Goal: Check status: Check status

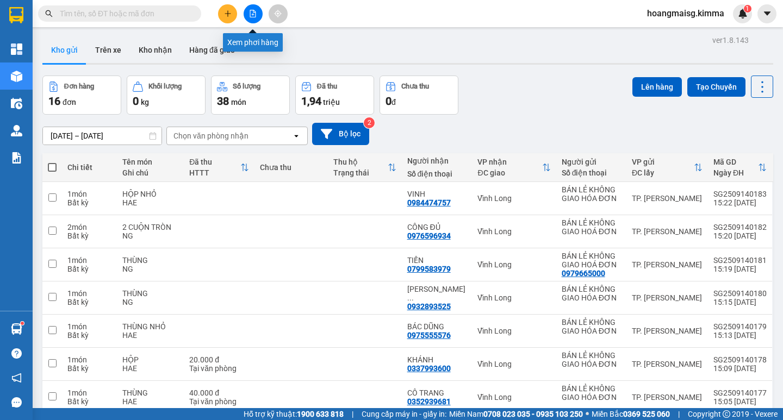
click at [254, 10] on icon "file-add" at bounding box center [253, 14] width 8 height 8
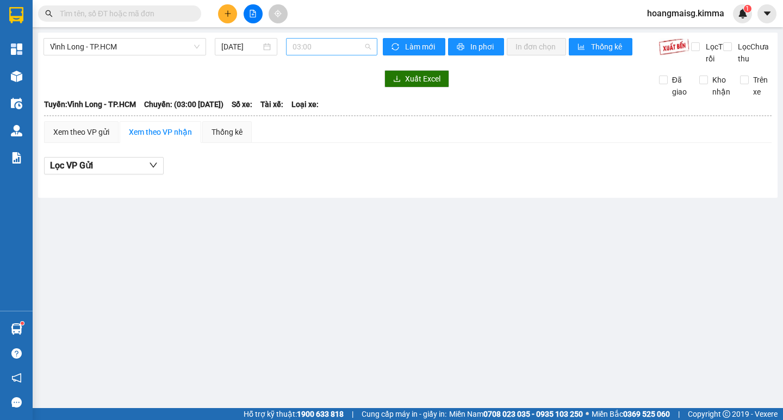
click at [323, 54] on span "03:00" at bounding box center [332, 47] width 78 height 16
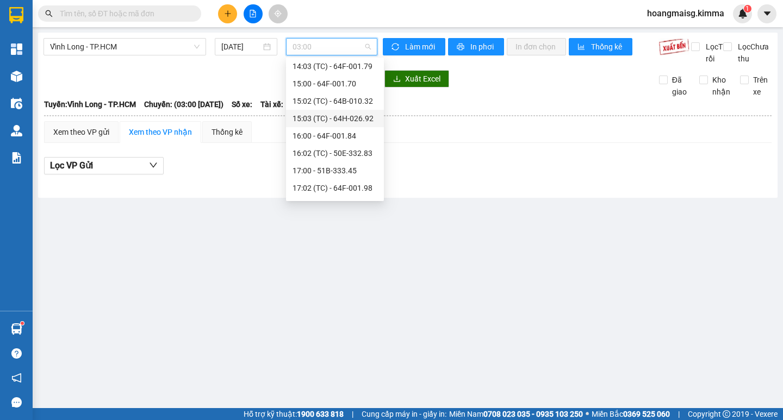
scroll to position [205, 0]
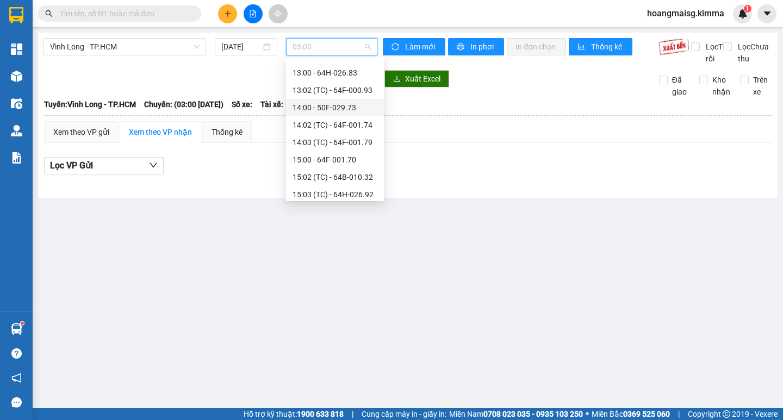
click at [324, 104] on div "14:00 - 50F-029.73" at bounding box center [335, 108] width 85 height 12
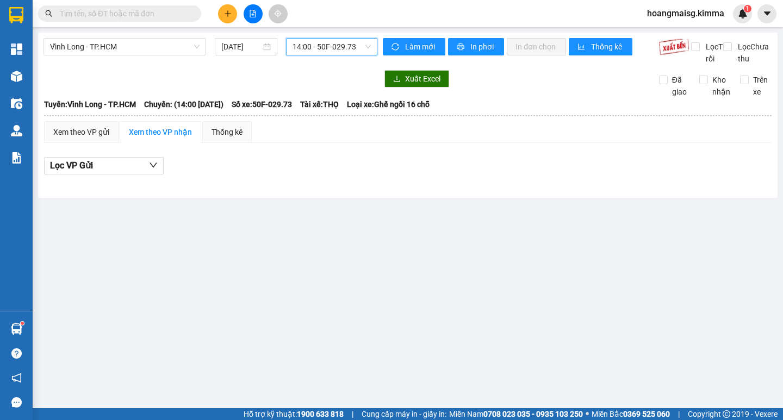
click at [324, 46] on span "14:00 - 50F-029.73" at bounding box center [332, 47] width 78 height 16
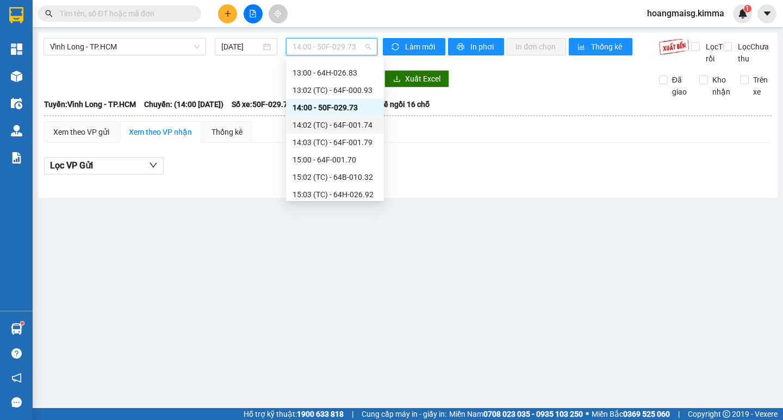
click at [329, 127] on div "14:02 (TC) - 64F-001.74" at bounding box center [335, 125] width 85 height 12
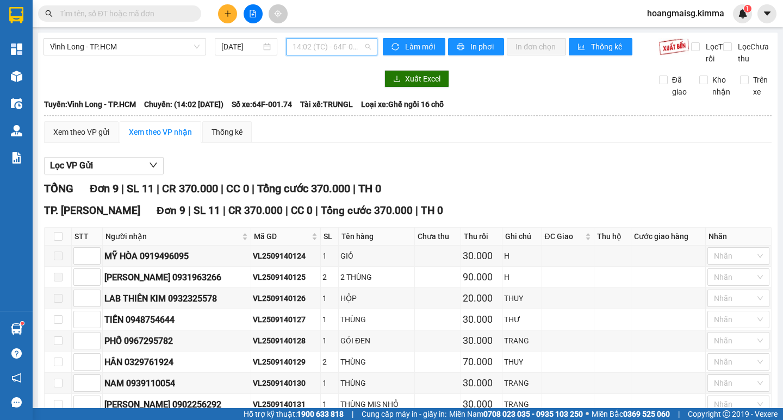
click at [308, 48] on span "14:02 (TC) - 64F-001.74" at bounding box center [332, 47] width 78 height 16
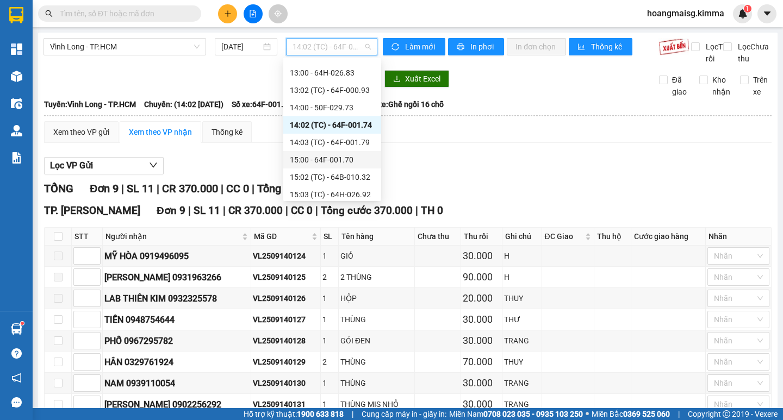
click at [312, 159] on div "15:00 - 64F-001.70" at bounding box center [332, 160] width 85 height 12
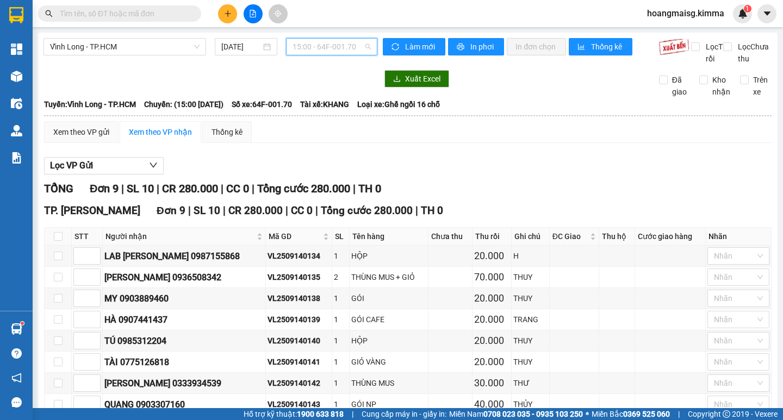
drag, startPoint x: 299, startPoint y: 43, endPoint x: 296, endPoint y: 76, distance: 33.3
click at [299, 44] on span "15:00 - 64F-001.70" at bounding box center [332, 47] width 78 height 16
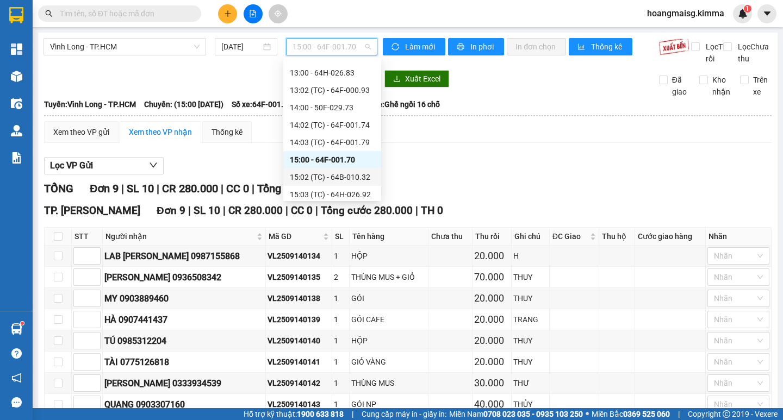
click at [332, 176] on div "15:02 (TC) - 64B-010.32" at bounding box center [332, 177] width 85 height 12
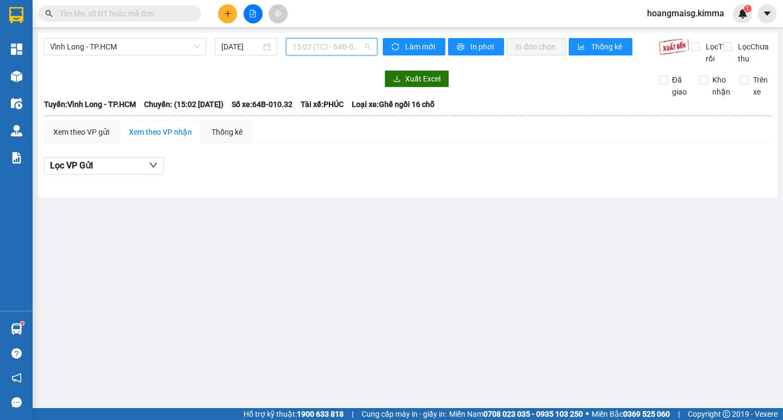
drag, startPoint x: 335, startPoint y: 47, endPoint x: 335, endPoint y: 140, distance: 92.5
click at [335, 48] on span "15:02 (TC) - 64B-010.32" at bounding box center [332, 47] width 78 height 16
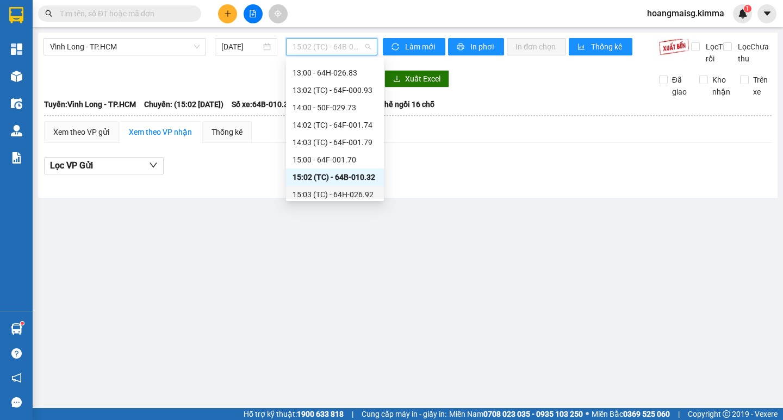
click at [330, 199] on div "15:03 (TC) - 64H-026.92" at bounding box center [335, 195] width 85 height 12
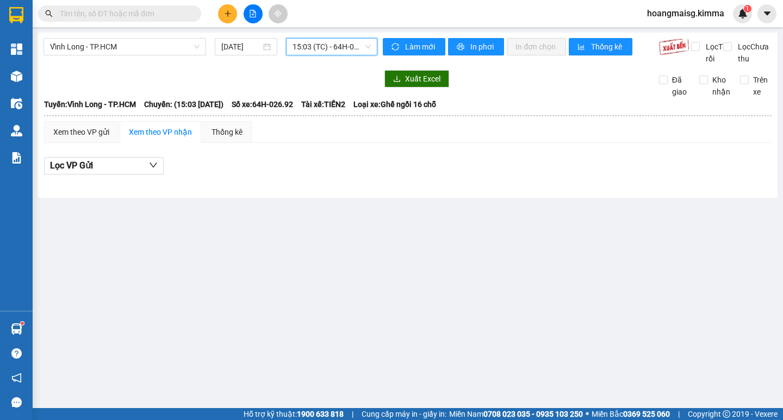
click at [333, 38] on div "[PERSON_NAME] Long - TP.HCM [DATE] 15:03 15:03 (TC) - 64H-026.92 [PERSON_NAME] …" at bounding box center [408, 115] width 740 height 165
click at [331, 48] on span "15:03 (TC) - 64H-026.92" at bounding box center [332, 47] width 78 height 16
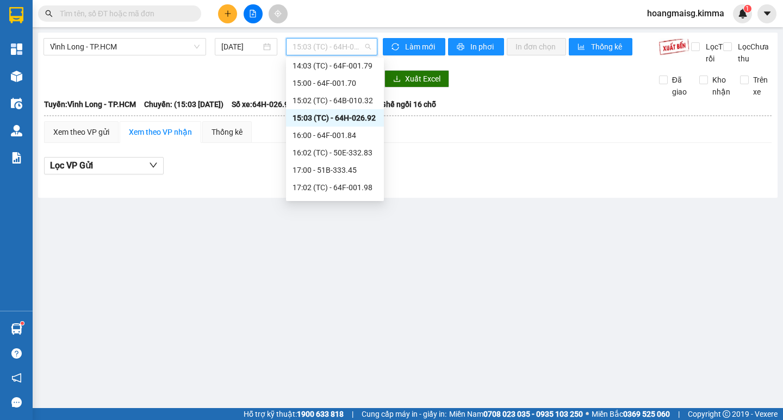
scroll to position [313, 0]
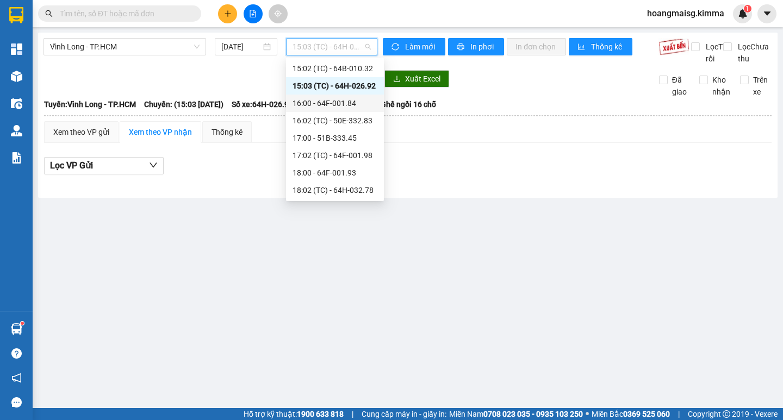
click at [315, 101] on div "16:00 - 64F-001.84" at bounding box center [335, 103] width 85 height 12
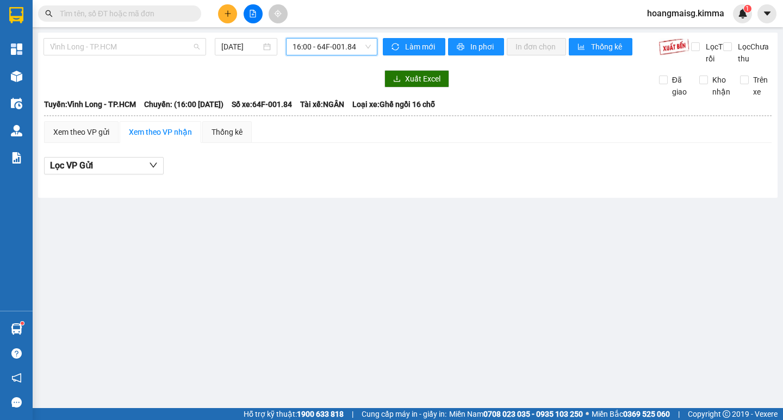
drag, startPoint x: 91, startPoint y: 45, endPoint x: 75, endPoint y: 67, distance: 28.4
click at [89, 54] on span "Vĩnh Long - TP.HCM" at bounding box center [125, 47] width 150 height 16
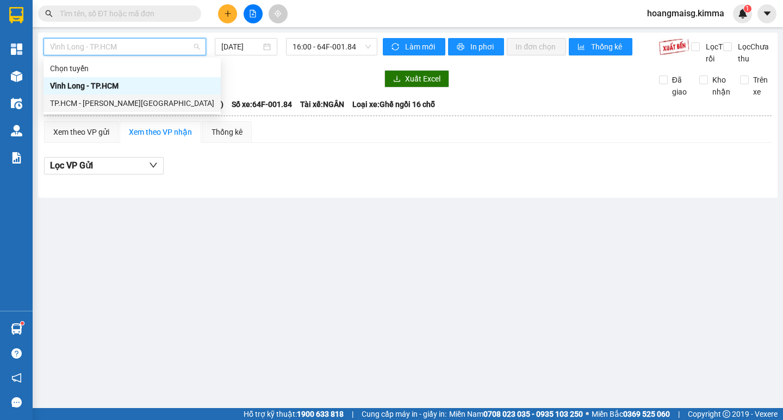
click at [72, 104] on div "TP.HCM - [PERSON_NAME][GEOGRAPHIC_DATA]" at bounding box center [132, 103] width 164 height 12
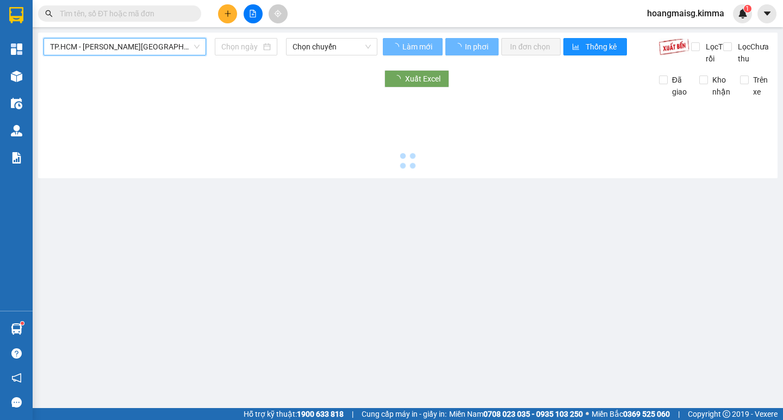
type input "[DATE]"
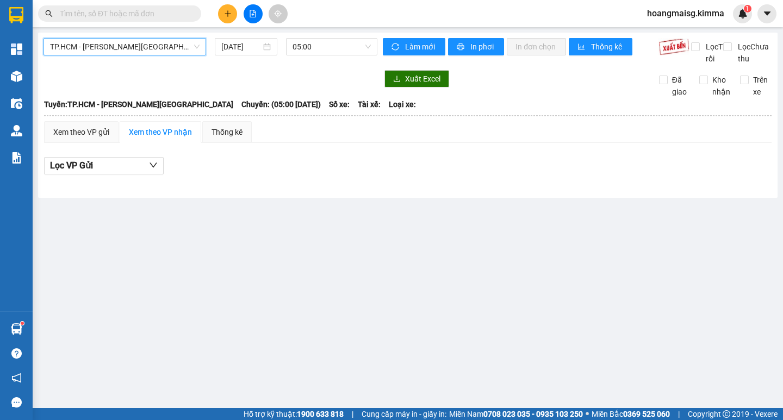
drag, startPoint x: 331, startPoint y: 48, endPoint x: 327, endPoint y: 55, distance: 8.5
click at [332, 48] on span "05:00" at bounding box center [332, 47] width 78 height 16
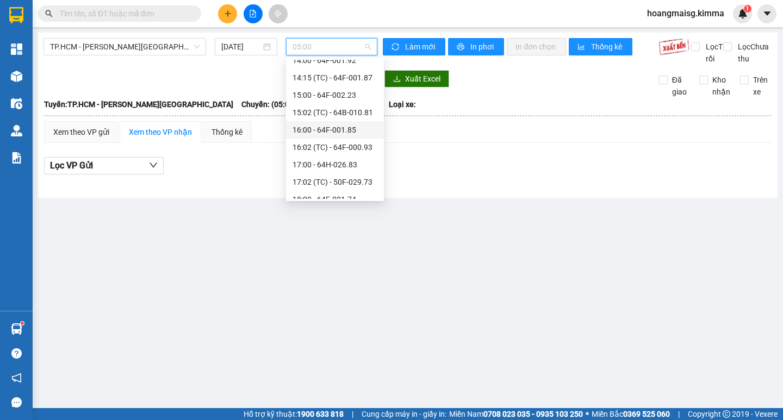
scroll to position [235, 0]
click at [318, 97] on div "15:00 - 64F-002.23" at bounding box center [335, 95] width 85 height 12
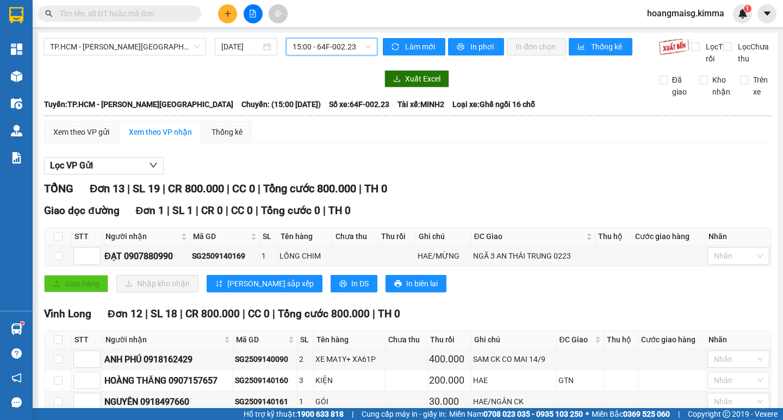
drag, startPoint x: 302, startPoint y: 48, endPoint x: 332, endPoint y: 120, distance: 78.0
click at [303, 57] on div "TP.HCM - [PERSON_NAME] Long [DATE] 15:00 15:00 - 64F-002.23" at bounding box center [211, 51] width 334 height 27
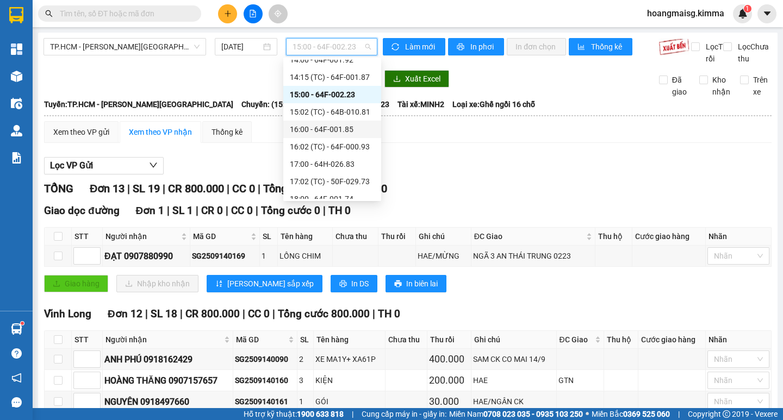
click at [312, 123] on div "16:00 - 64F-001.85" at bounding box center [332, 129] width 98 height 17
